Goal: Use online tool/utility: Utilize a website feature to perform a specific function

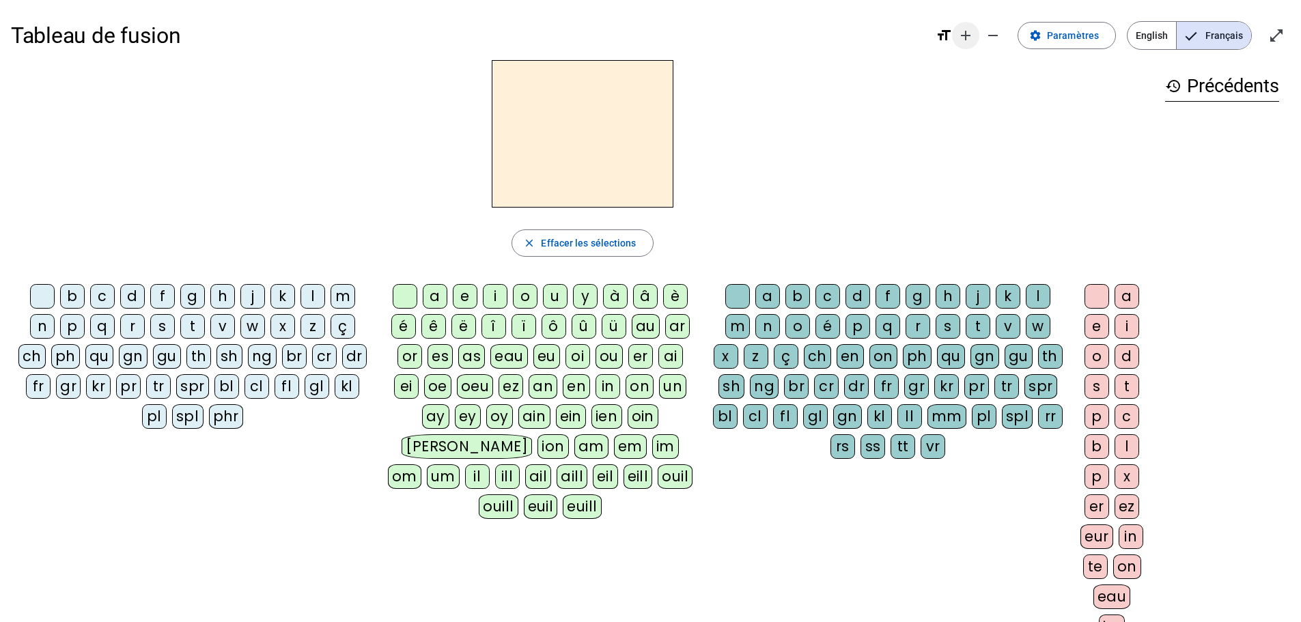
click at [963, 33] on mat-icon "add" at bounding box center [966, 35] width 16 height 16
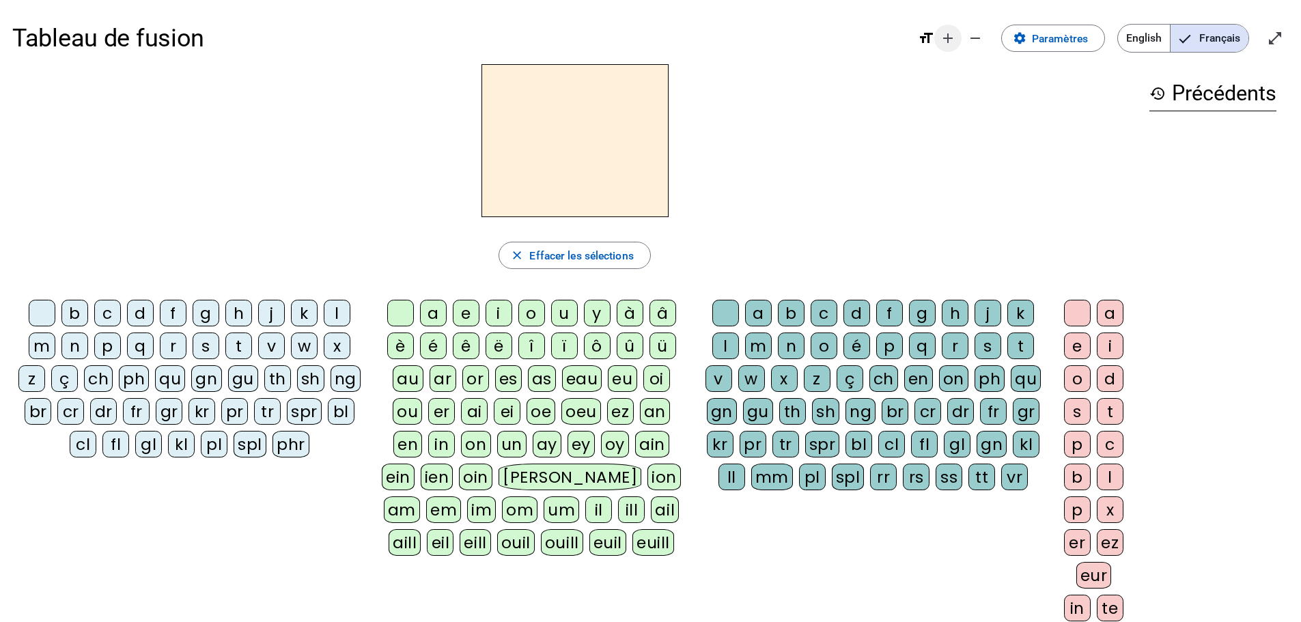
click at [938, 36] on span "Augmenter la taille de la police" at bounding box center [948, 38] width 33 height 33
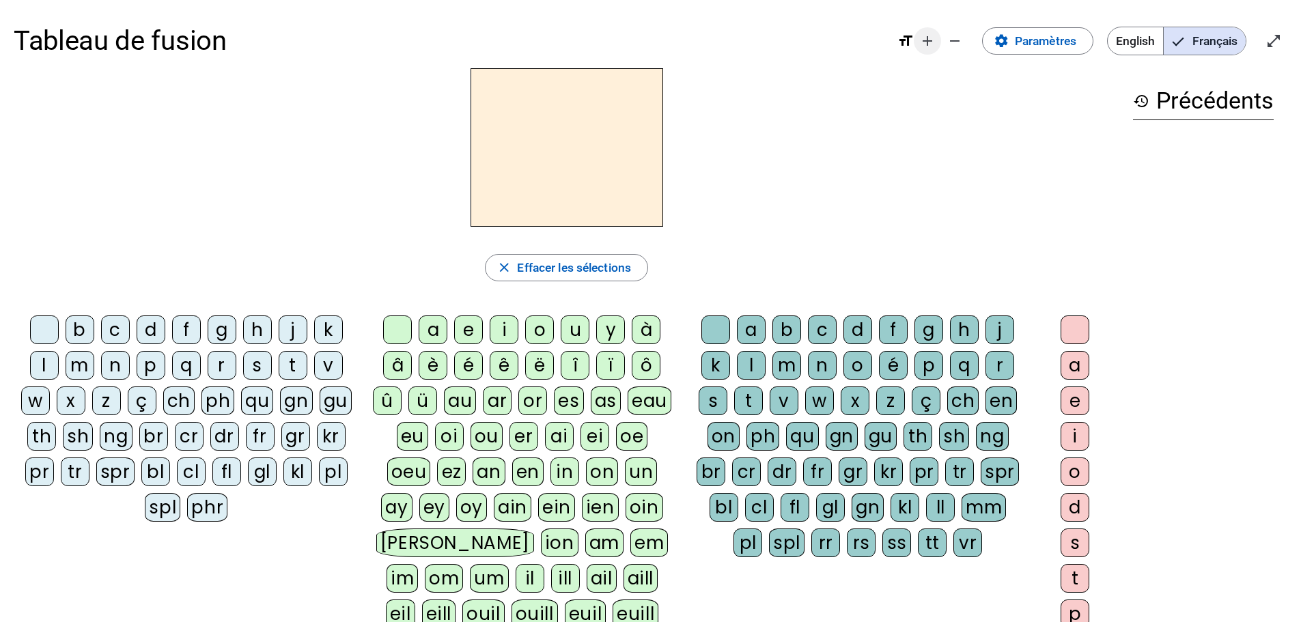
click at [924, 42] on mat-icon "add" at bounding box center [927, 41] width 16 height 16
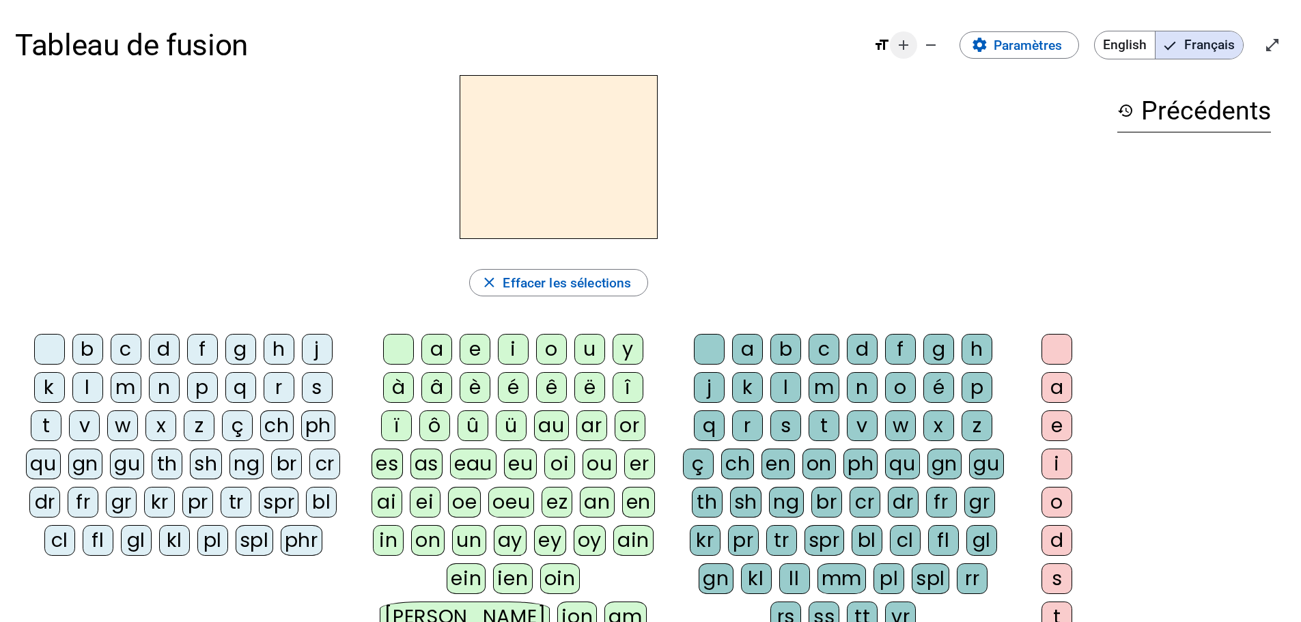
click at [900, 45] on mat-icon "add" at bounding box center [903, 45] width 16 height 16
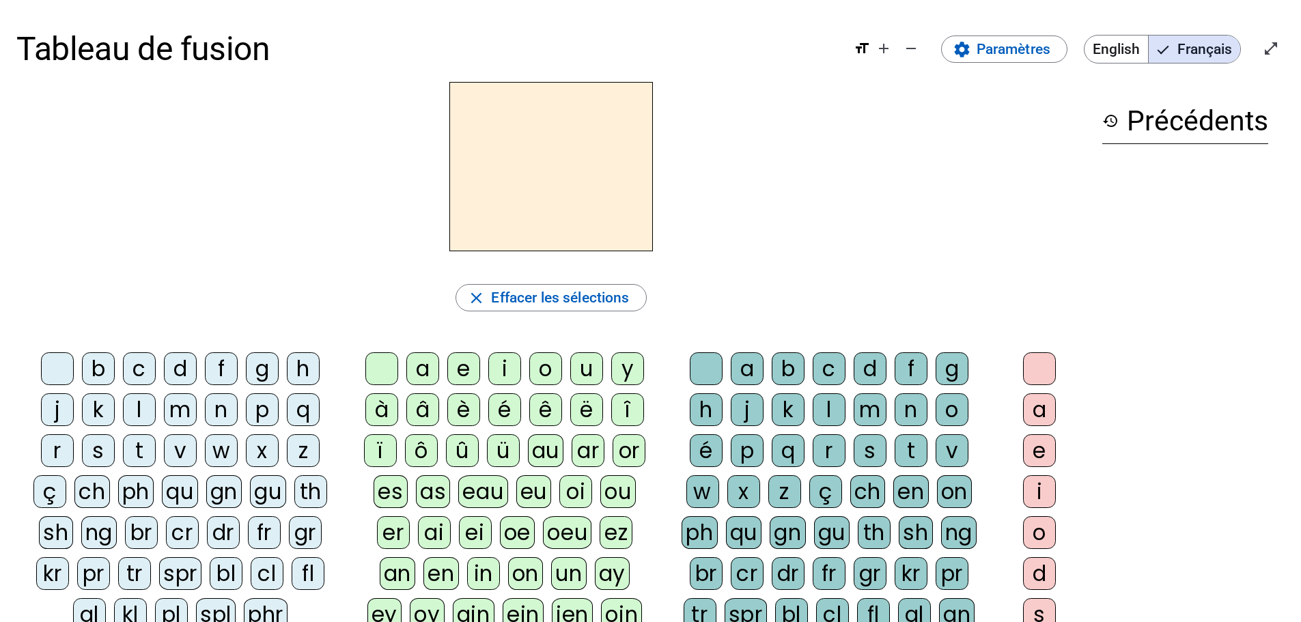
click at [167, 413] on div "m" at bounding box center [180, 409] width 33 height 33
click at [421, 365] on div "a" at bounding box center [422, 368] width 33 height 33
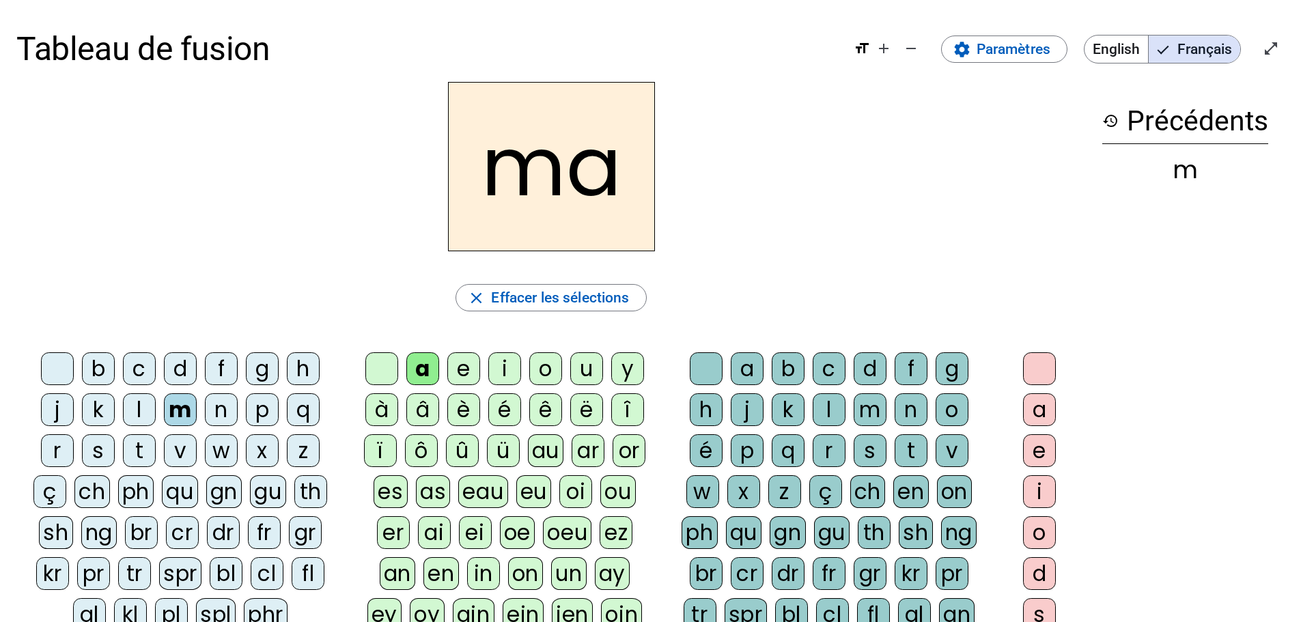
click at [144, 408] on div "l" at bounding box center [139, 409] width 33 height 33
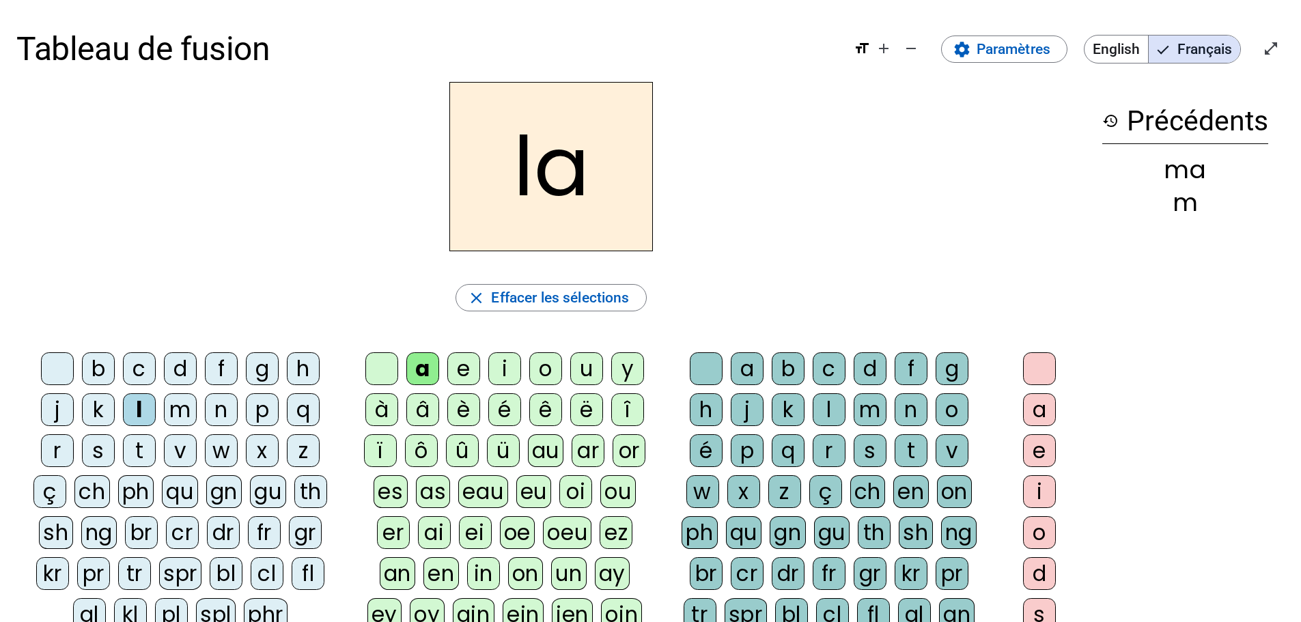
click at [471, 371] on div "e" at bounding box center [463, 368] width 33 height 33
click at [184, 361] on div "d" at bounding box center [180, 368] width 33 height 33
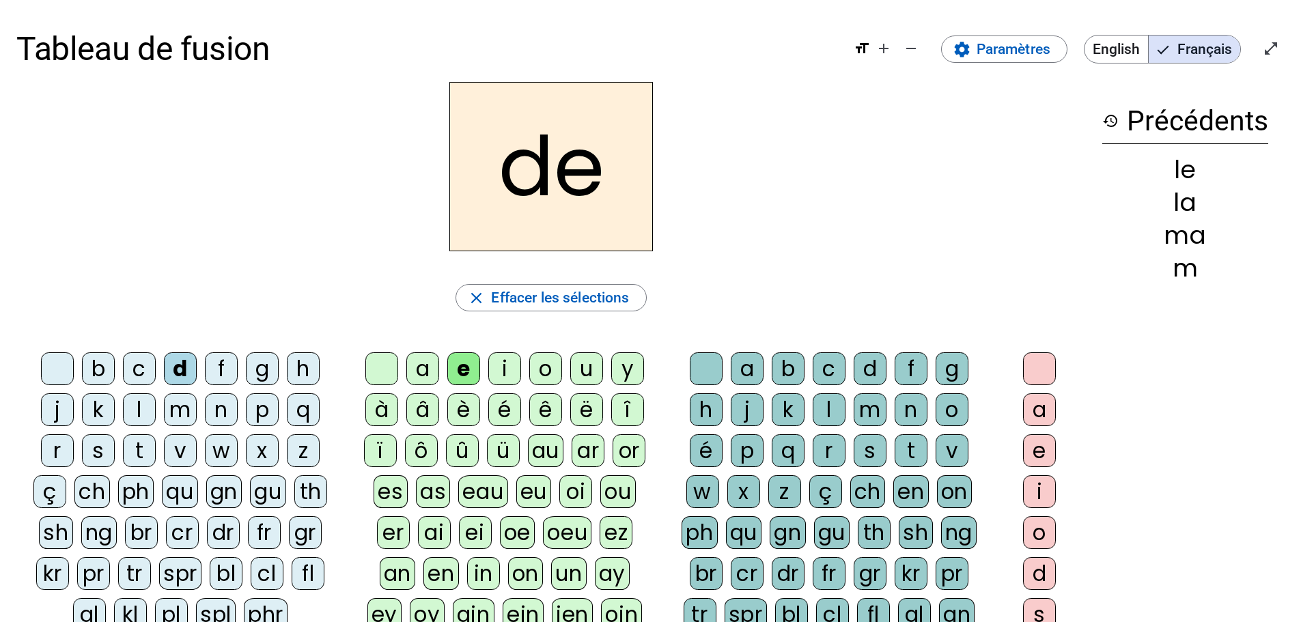
click at [587, 376] on div "u" at bounding box center [586, 368] width 33 height 33
click at [156, 451] on letter-bubble "t" at bounding box center [143, 454] width 41 height 41
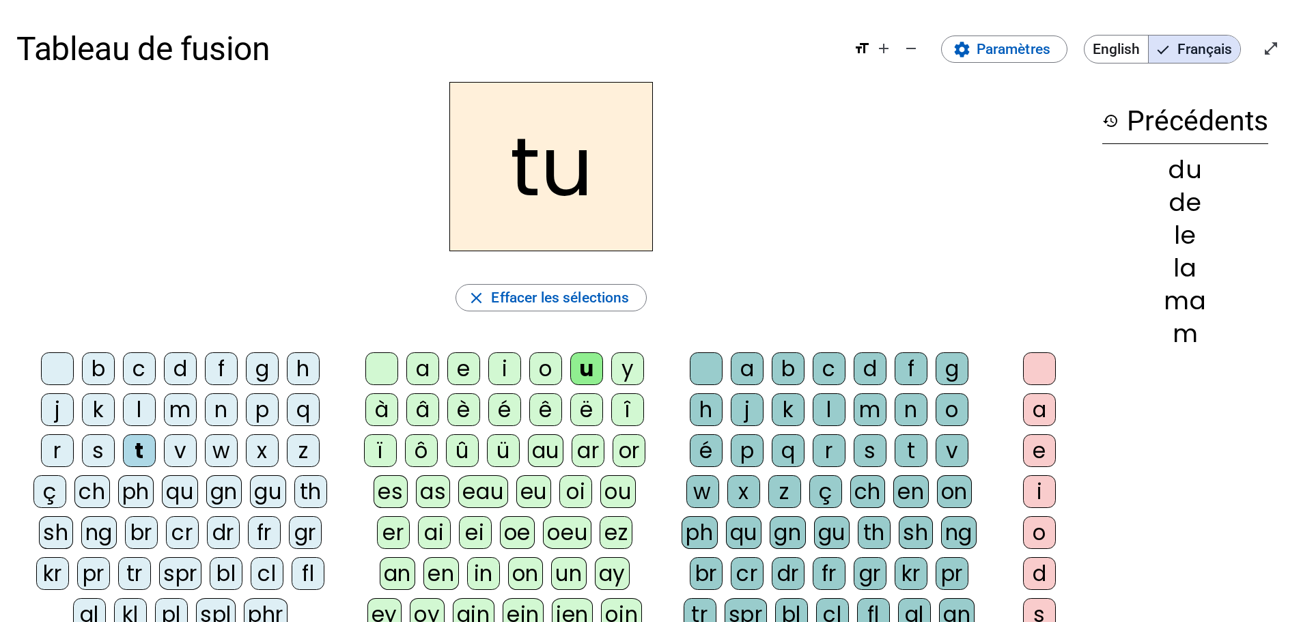
click at [60, 367] on div at bounding box center [57, 368] width 33 height 33
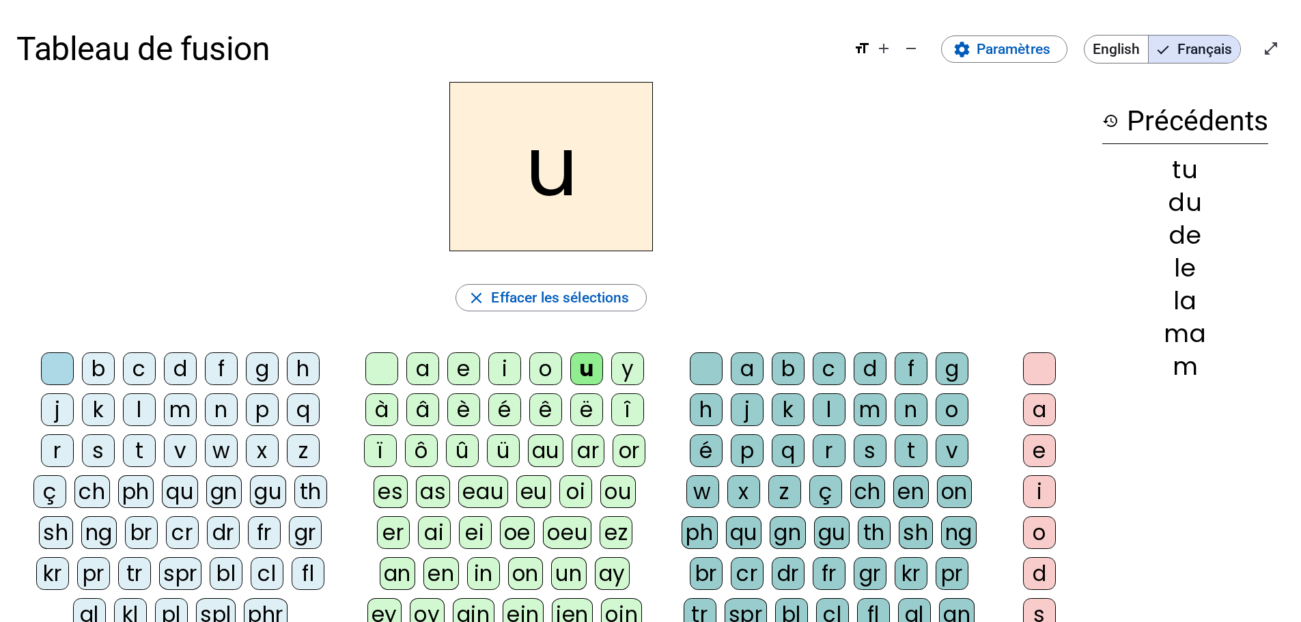
click at [145, 449] on div "t" at bounding box center [139, 450] width 33 height 33
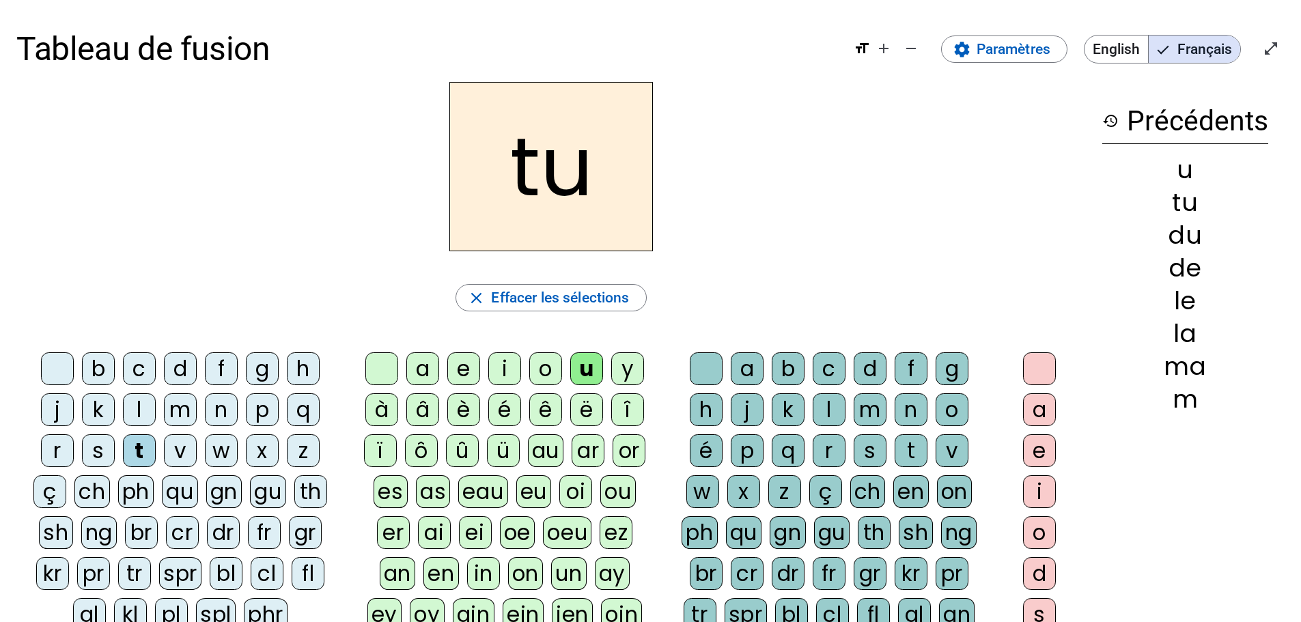
click at [416, 364] on div "a" at bounding box center [422, 368] width 33 height 33
click at [455, 359] on div "e" at bounding box center [463, 368] width 33 height 33
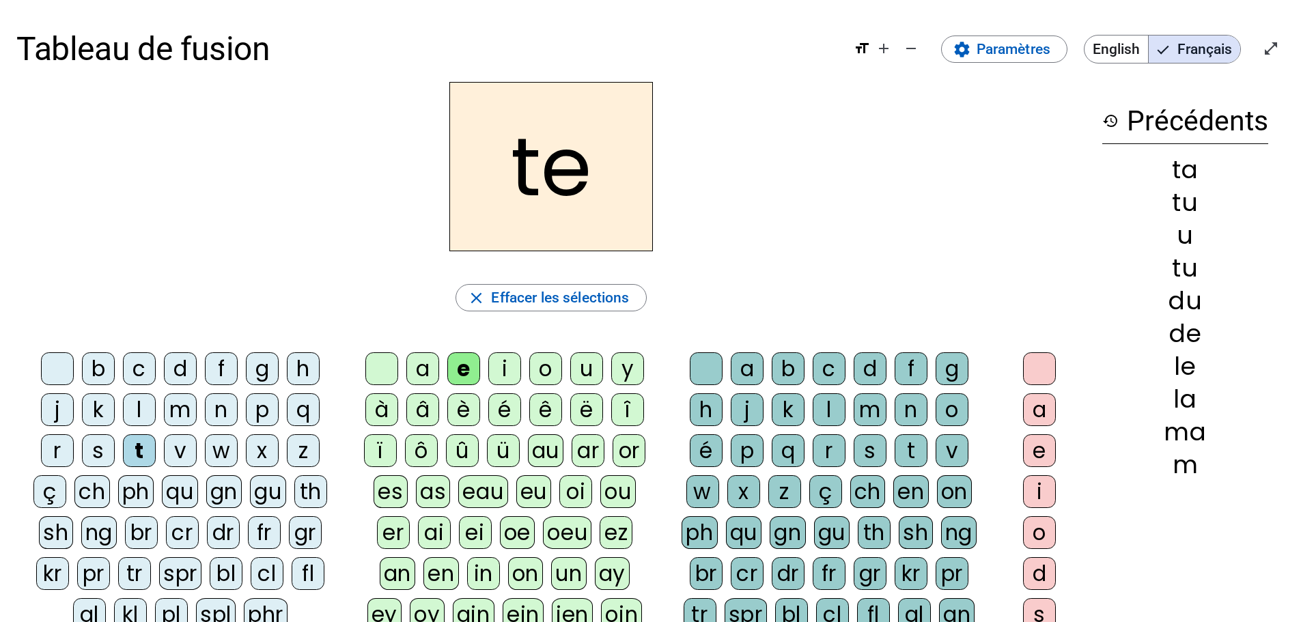
click at [171, 398] on div "m" at bounding box center [180, 409] width 33 height 33
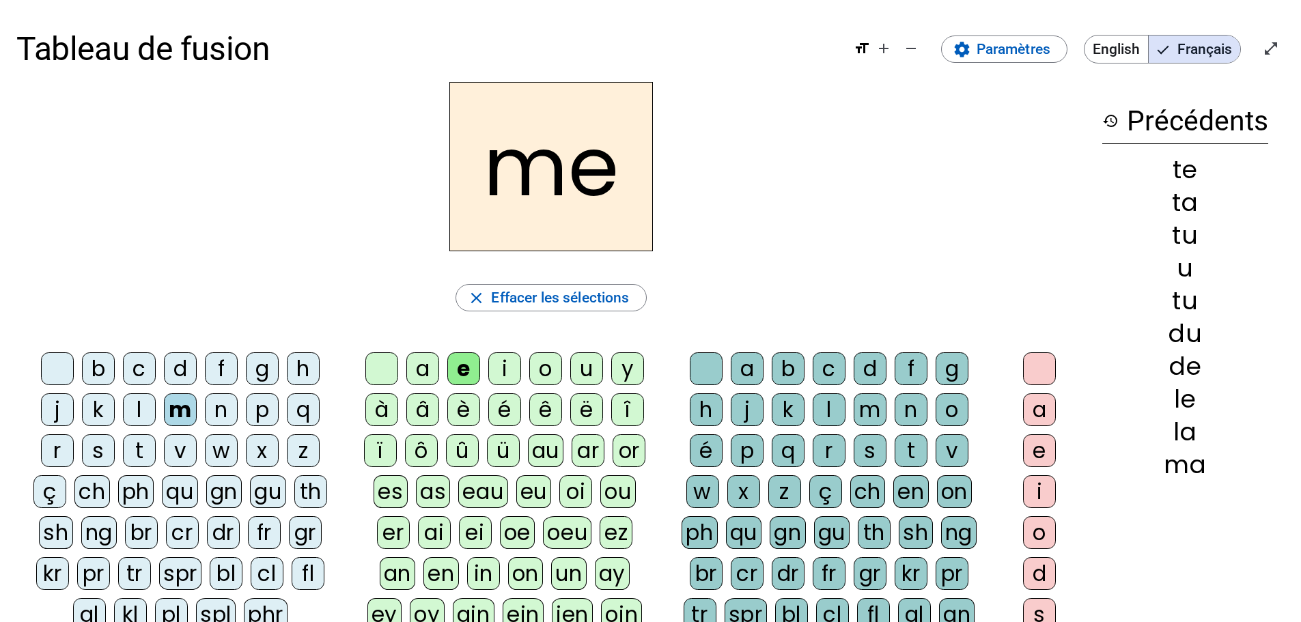
click at [424, 372] on div "a" at bounding box center [422, 368] width 33 height 33
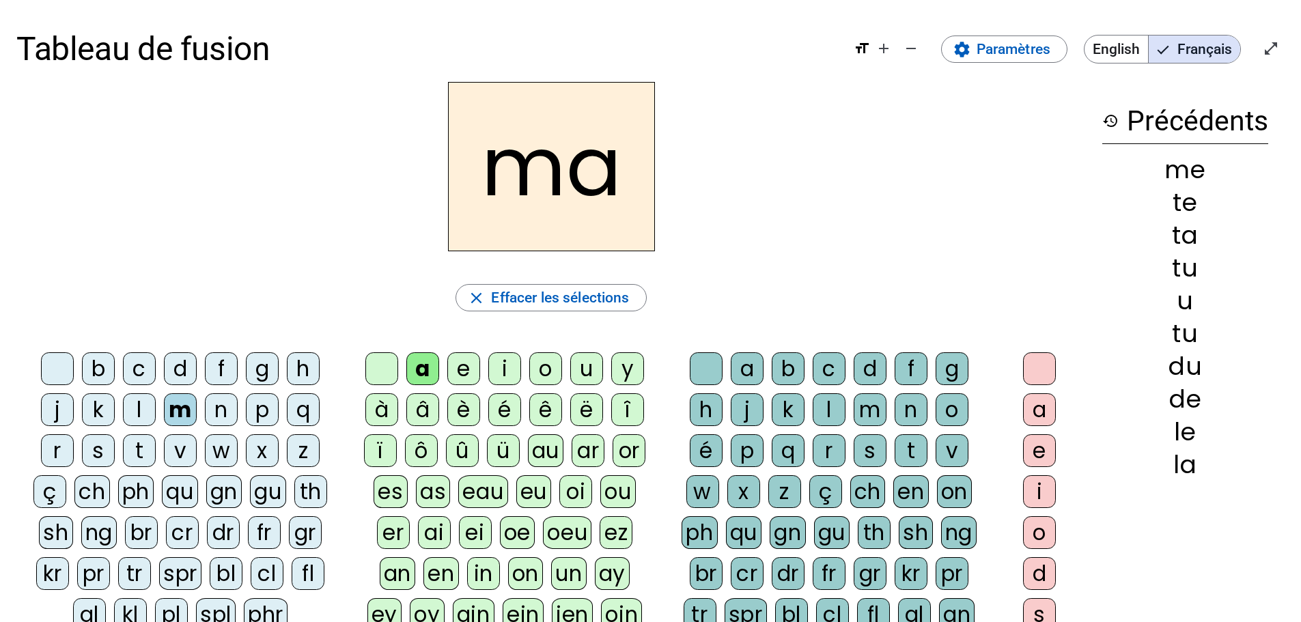
click at [839, 403] on div "l" at bounding box center [829, 409] width 33 height 33
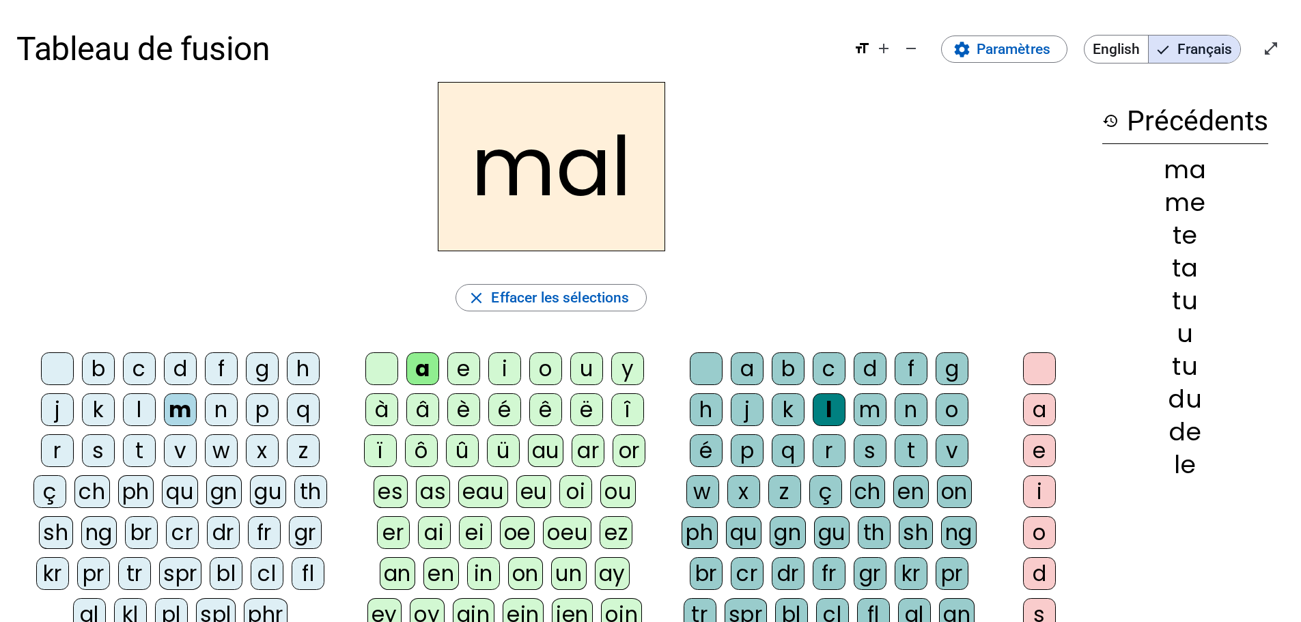
click at [516, 374] on div "i" at bounding box center [504, 368] width 33 height 33
